Goal: Task Accomplishment & Management: Use online tool/utility

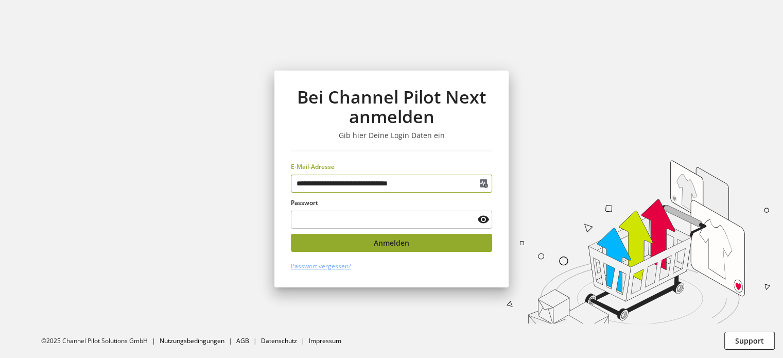
click at [376, 249] on button "Anmelden" at bounding box center [391, 243] width 201 height 18
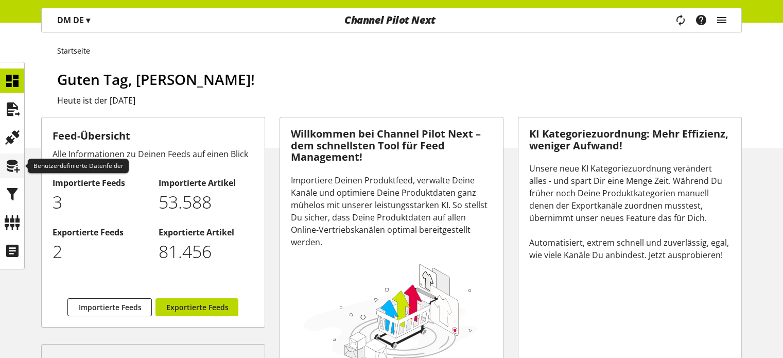
click at [14, 166] on icon at bounding box center [12, 166] width 16 height 21
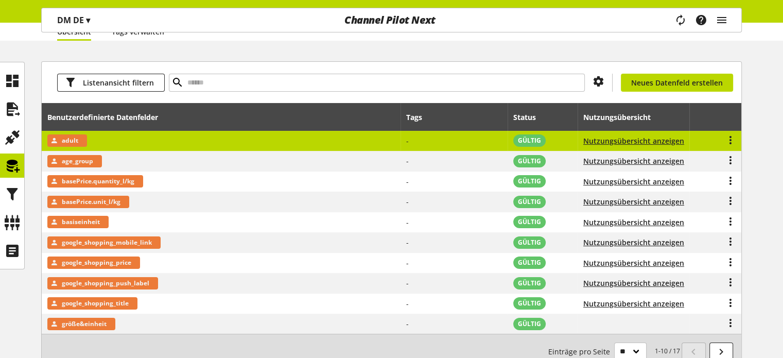
scroll to position [52, 0]
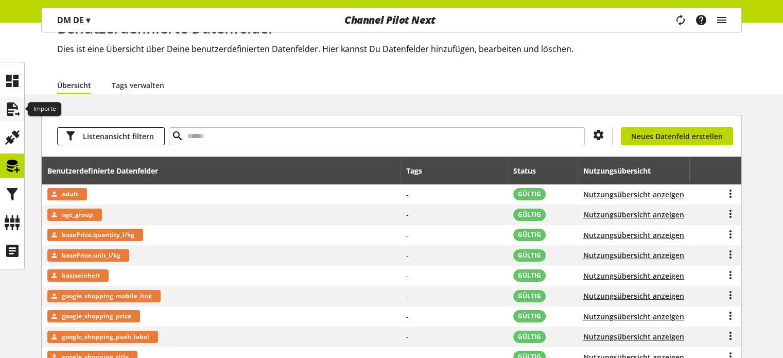
click at [14, 115] on icon at bounding box center [12, 109] width 16 height 21
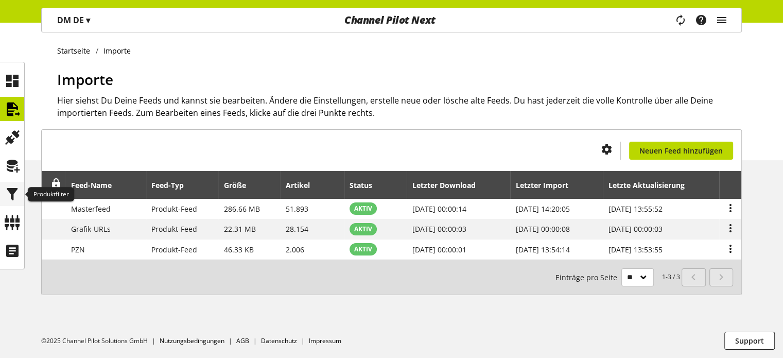
click at [8, 196] on icon at bounding box center [12, 194] width 16 height 21
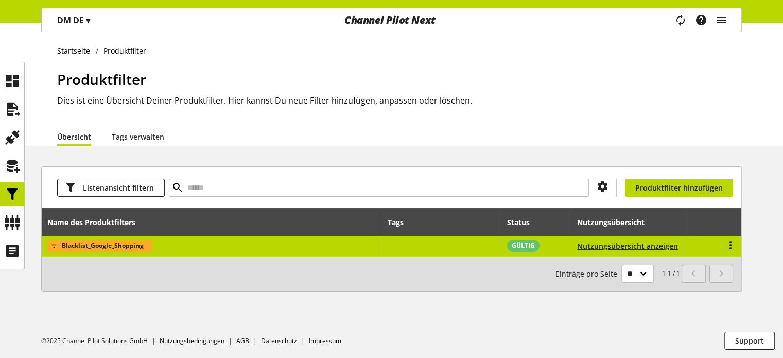
click at [121, 246] on span "Blacklist_Google_Shopping" at bounding box center [103, 246] width 82 height 12
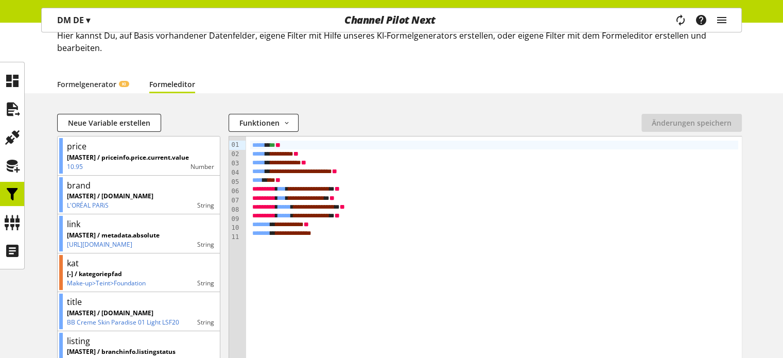
scroll to position [64, 0]
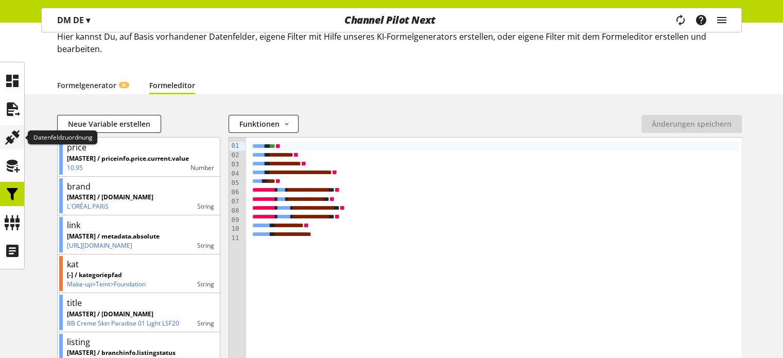
click at [16, 138] on icon at bounding box center [12, 137] width 16 height 21
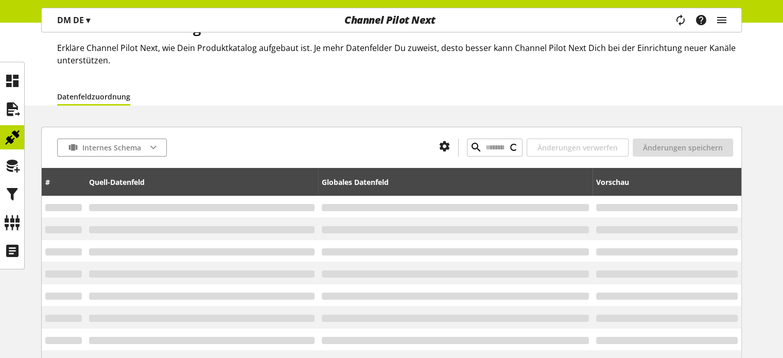
scroll to position [103, 0]
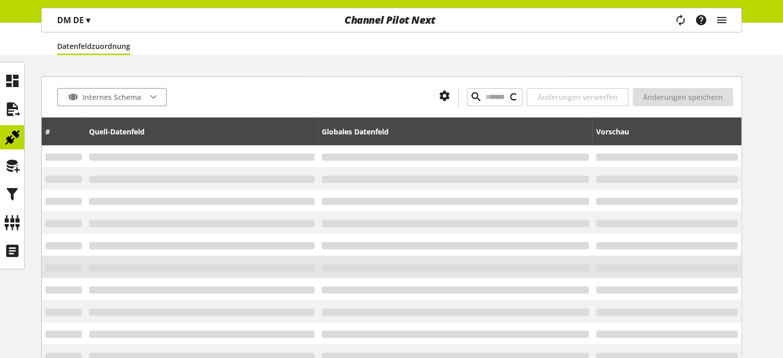
type input "**********"
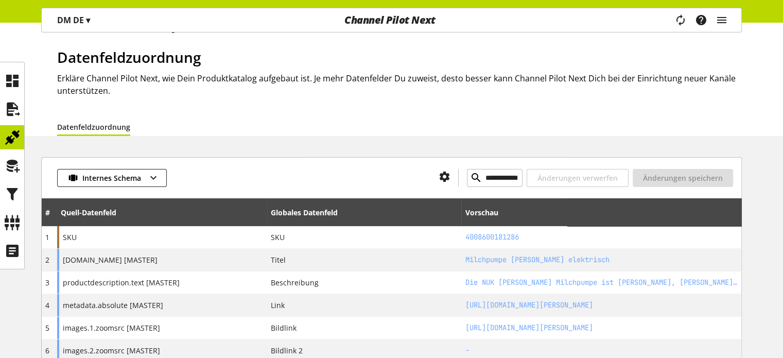
scroll to position [0, 0]
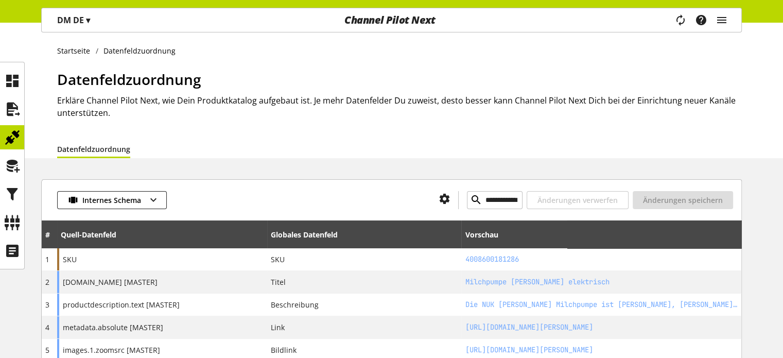
click at [74, 21] on p "DM DE ▾" at bounding box center [73, 20] width 33 height 12
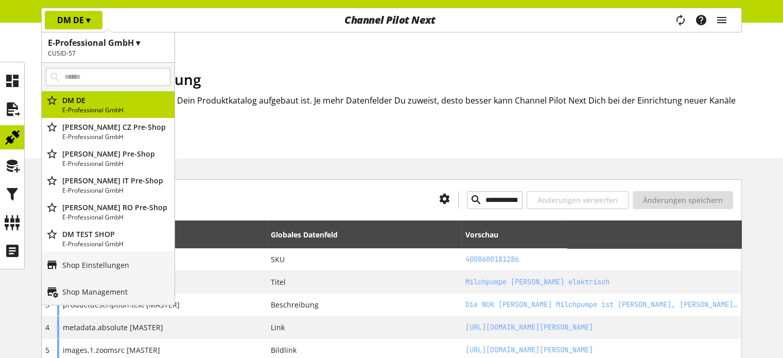
click at [255, 44] on div "Startseite Datenfeldzuordnung" at bounding box center [399, 49] width 685 height 13
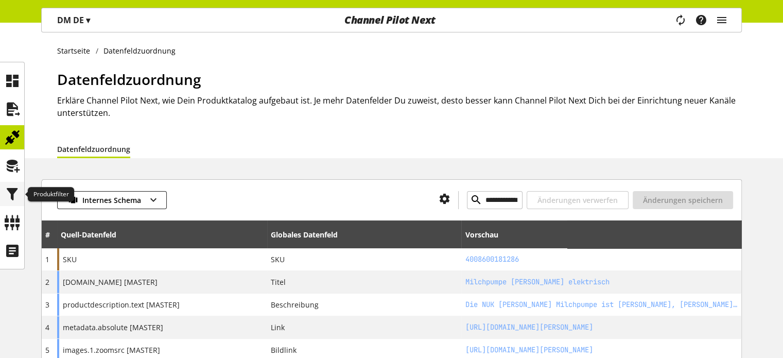
click at [8, 194] on icon at bounding box center [12, 194] width 16 height 21
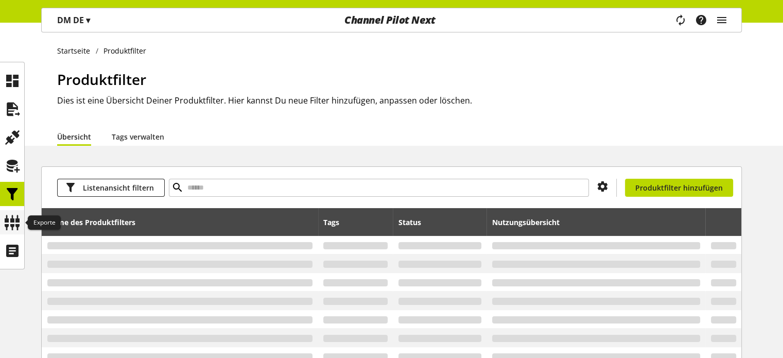
click at [11, 229] on icon at bounding box center [12, 222] width 16 height 21
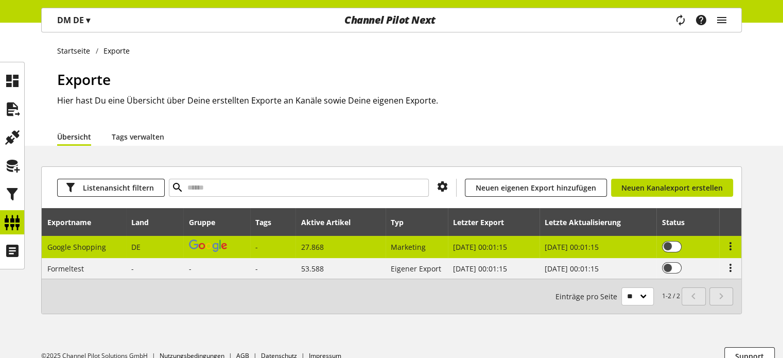
click at [88, 247] on span "Google Shopping" at bounding box center [76, 247] width 59 height 10
select select "********"
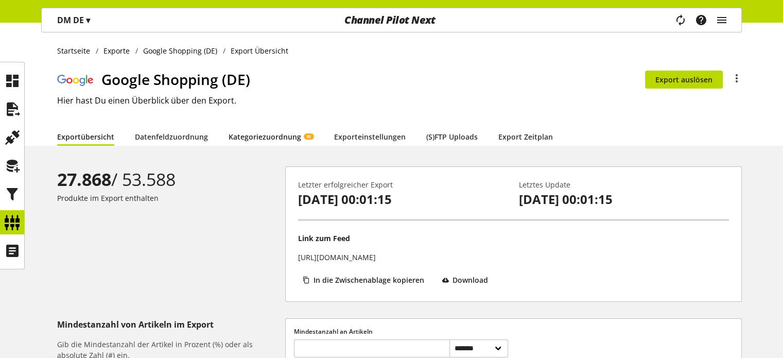
click at [254, 141] on link "Kategoriezuordnung KI" at bounding box center [271, 136] width 85 height 11
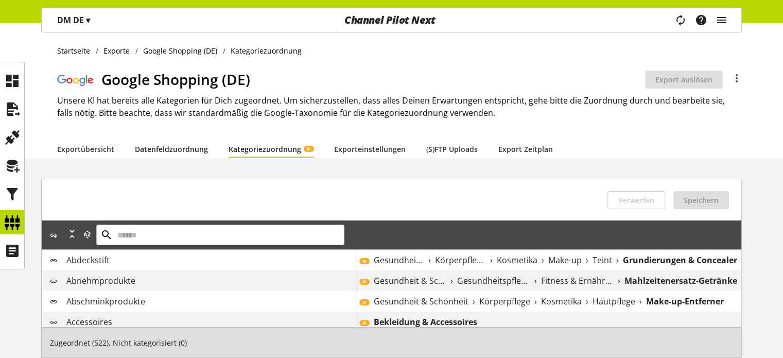
click at [171, 149] on link "Datenfeldzuordnung" at bounding box center [171, 149] width 73 height 11
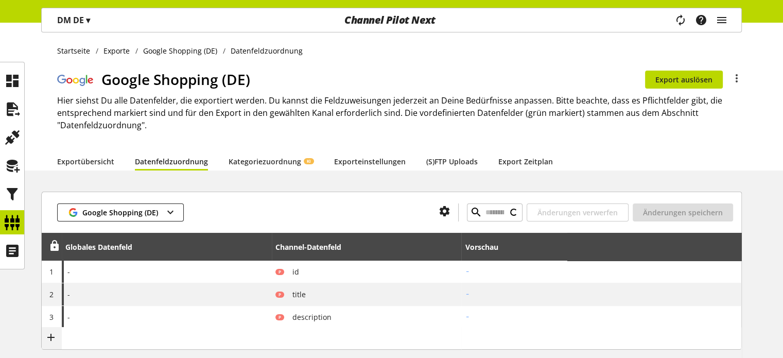
type input "**********"
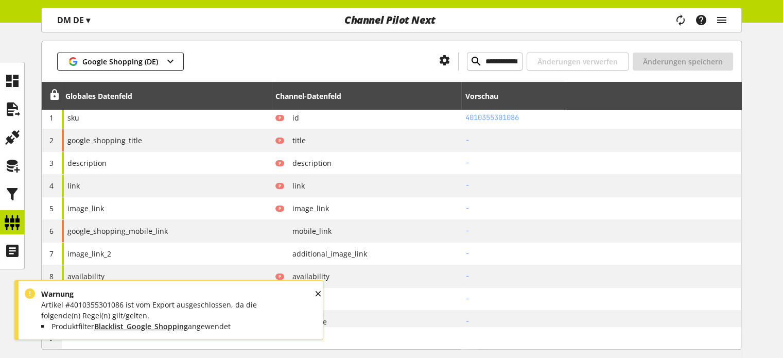
scroll to position [155, 0]
click at [317, 294] on div "OK" at bounding box center [327, 303] width 26 height 32
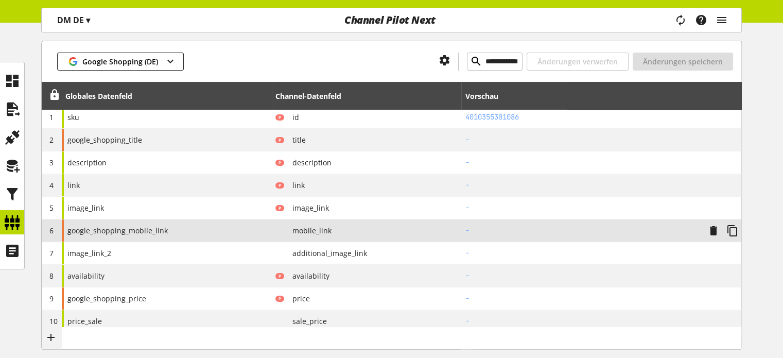
scroll to position [103, 0]
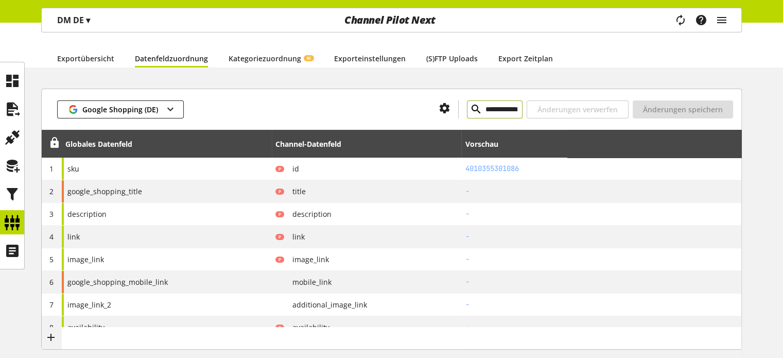
click at [467, 105] on input "**********" at bounding box center [495, 109] width 56 height 18
click at [470, 106] on icon at bounding box center [476, 109] width 12 height 19
type input "**********"
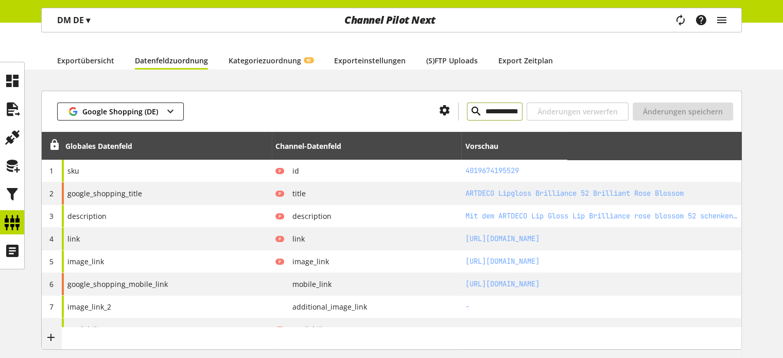
scroll to position [96, 0]
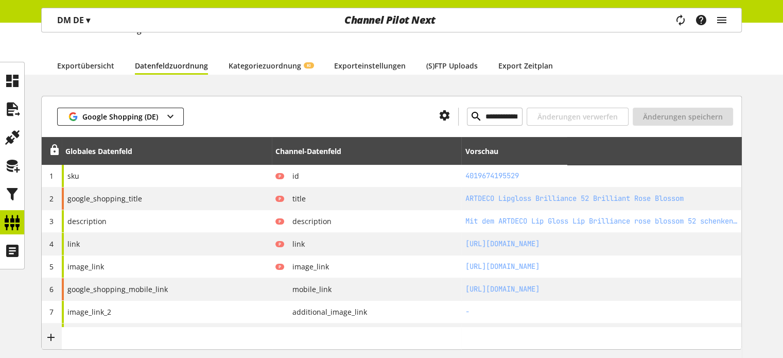
click at [77, 23] on p "DM DE ▾" at bounding box center [73, 20] width 33 height 12
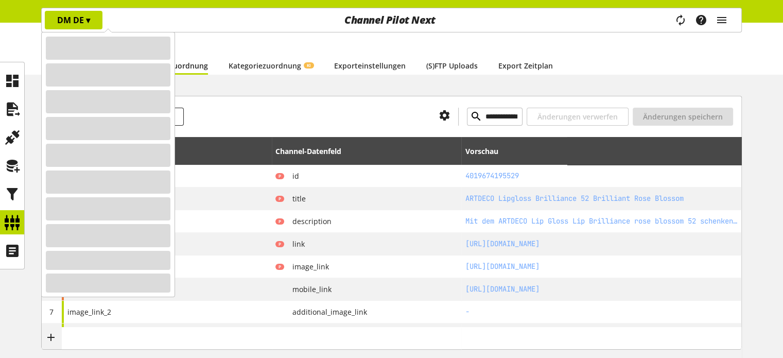
click at [626, 33] on h2 "Hier siehst Du alle Datenfelder, die exportiert werden. Du kannst die Feldzuwei…" at bounding box center [399, 16] width 685 height 37
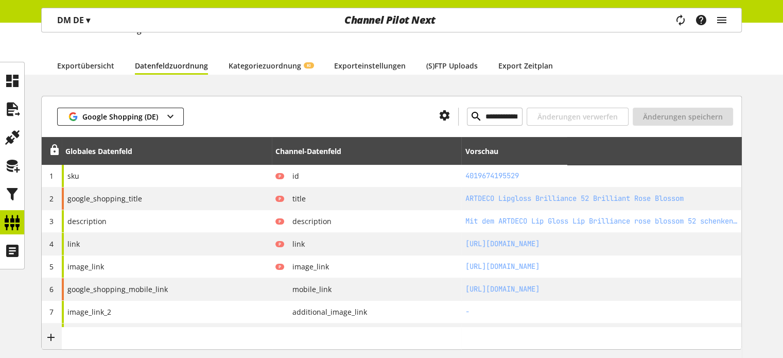
click at [76, 22] on p "DM DE ▾" at bounding box center [73, 20] width 33 height 12
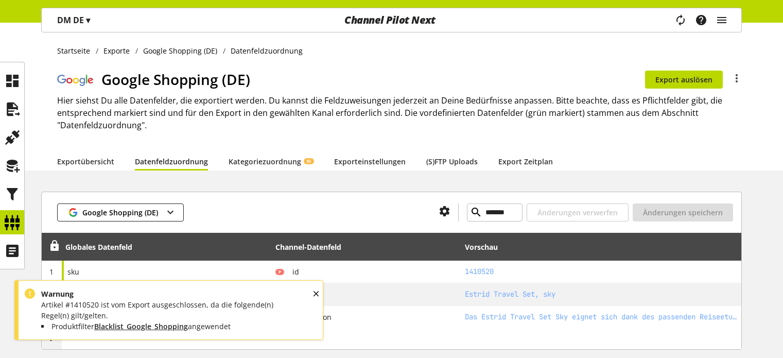
click at [315, 293] on div "OK" at bounding box center [326, 303] width 28 height 32
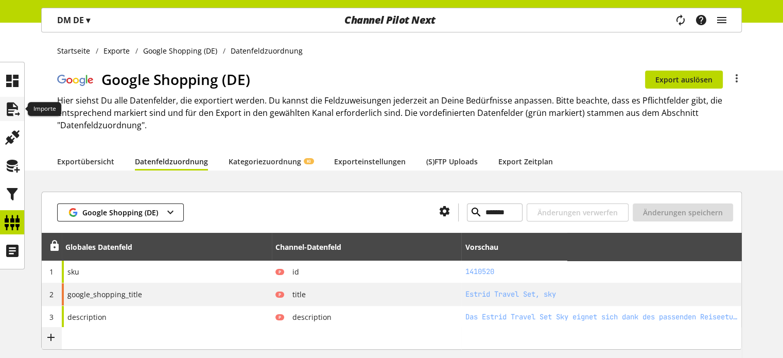
click at [12, 110] on icon at bounding box center [12, 109] width 16 height 21
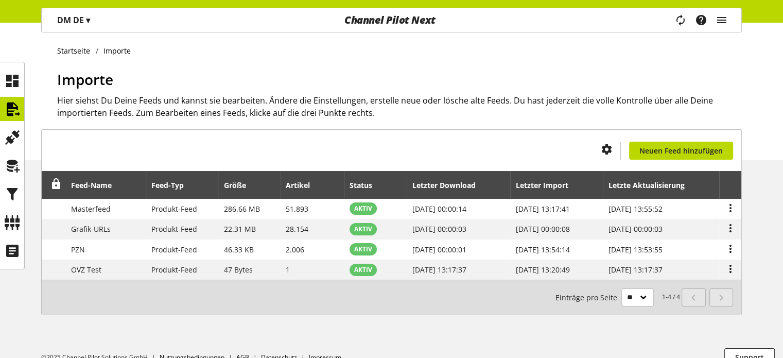
click at [66, 21] on p "DM DE ▾" at bounding box center [73, 20] width 33 height 12
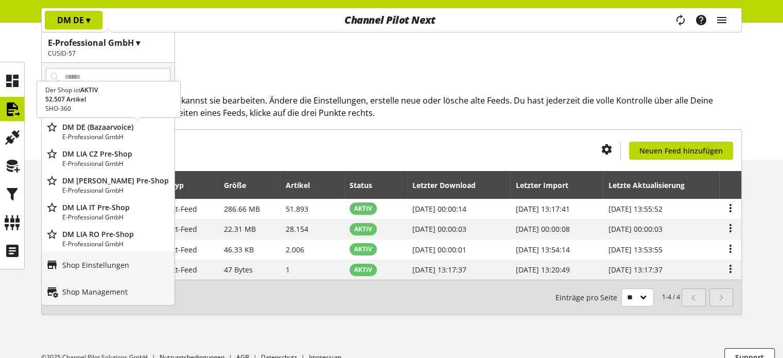
click at [95, 132] on p "E-Professional GmbH" at bounding box center [116, 136] width 108 height 9
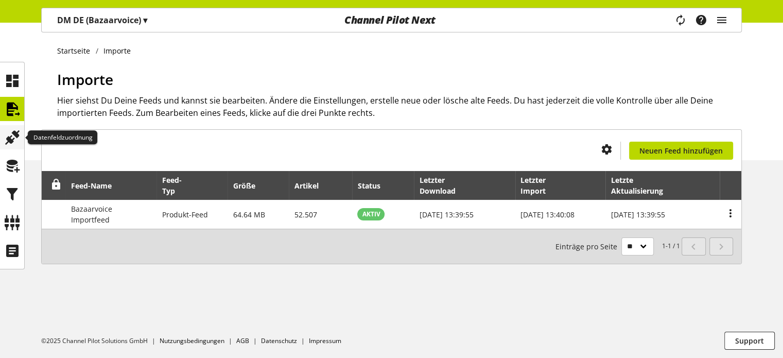
click at [8, 142] on icon at bounding box center [12, 137] width 16 height 21
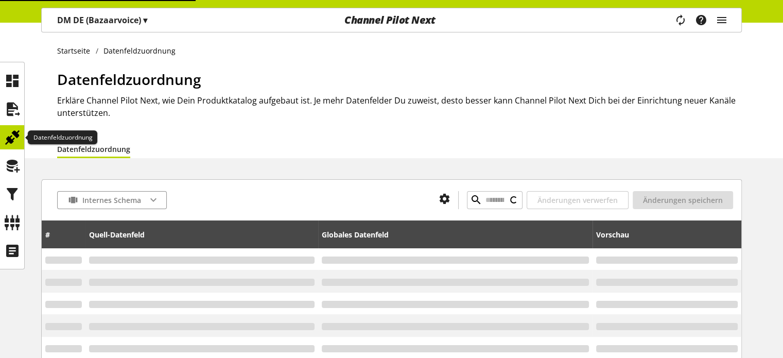
type input "*******"
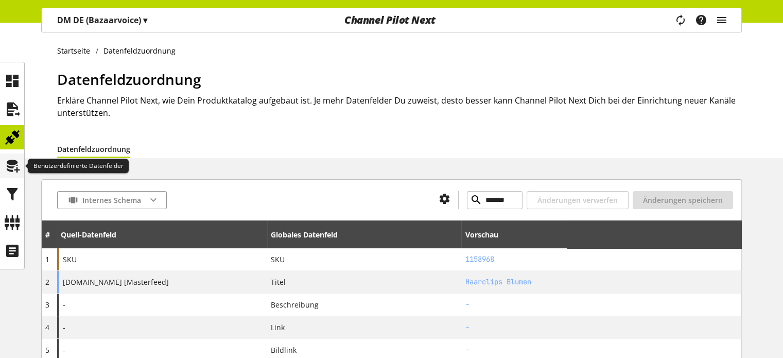
click at [14, 173] on icon at bounding box center [12, 166] width 16 height 21
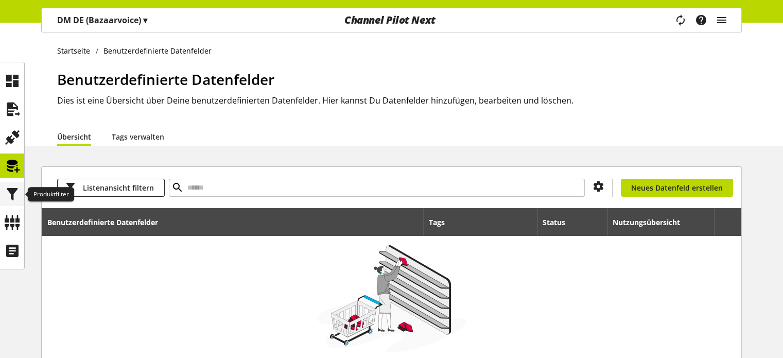
click at [17, 194] on icon at bounding box center [12, 194] width 16 height 21
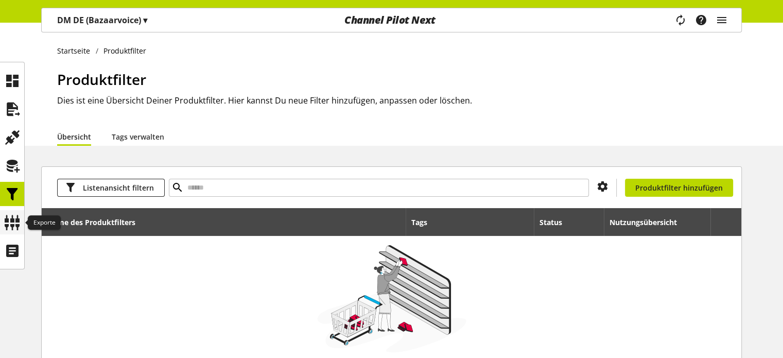
click at [8, 220] on icon at bounding box center [12, 222] width 16 height 21
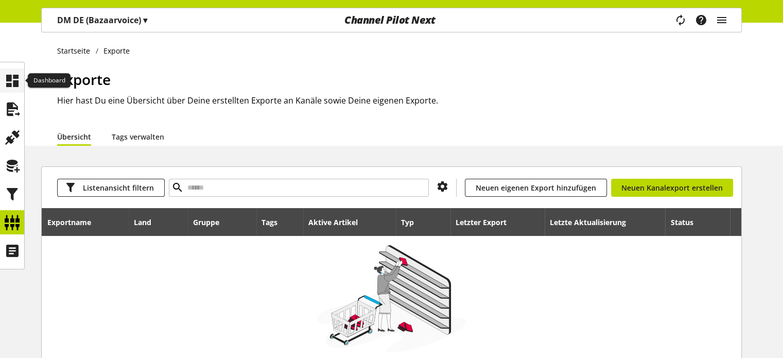
click at [12, 87] on icon at bounding box center [12, 81] width 16 height 21
